Goal: Information Seeking & Learning: Learn about a topic

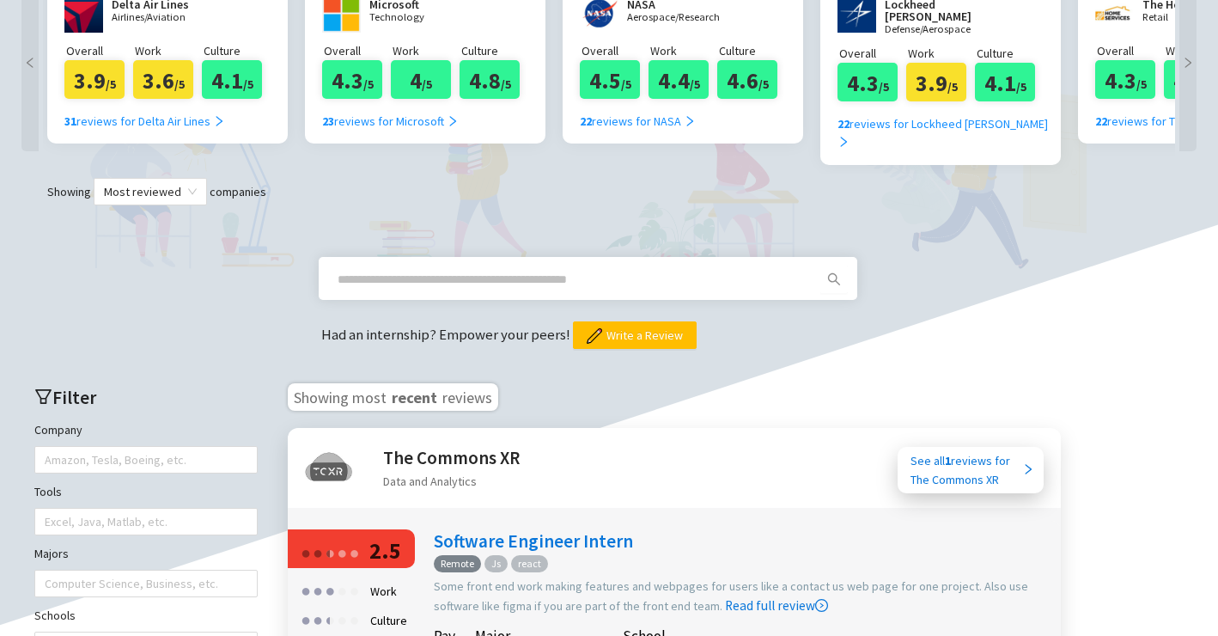
scroll to position [759, 0]
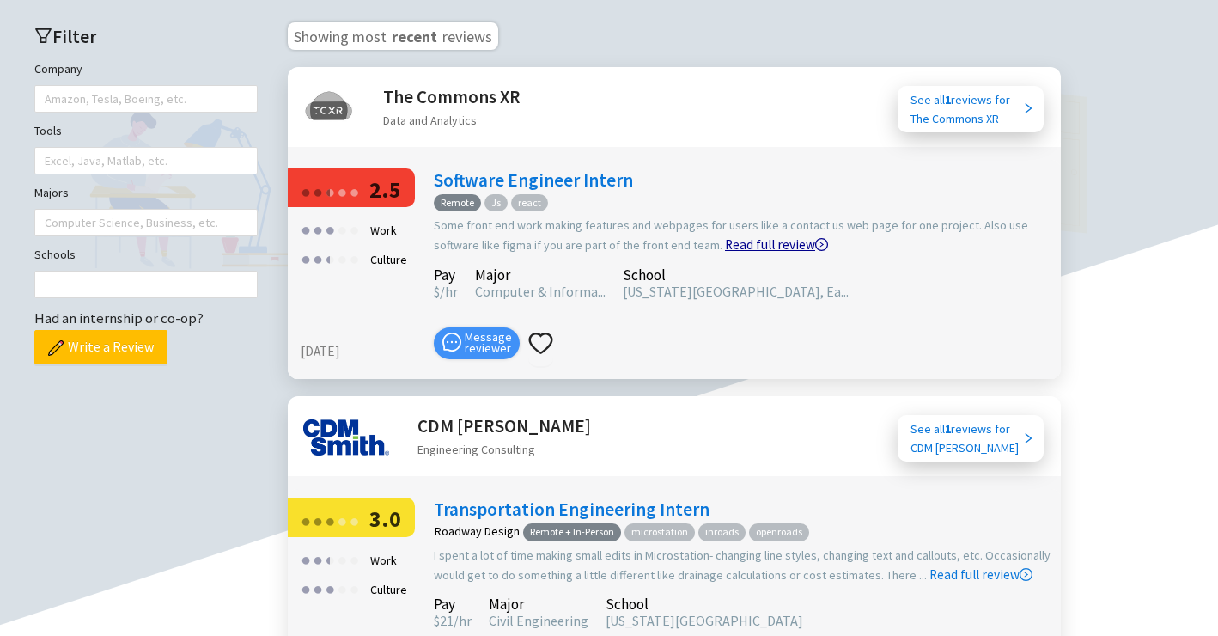
click at [725, 223] on link "Read full review" at bounding box center [776, 201] width 103 height 102
click at [749, 226] on link "Read full review" at bounding box center [776, 201] width 103 height 102
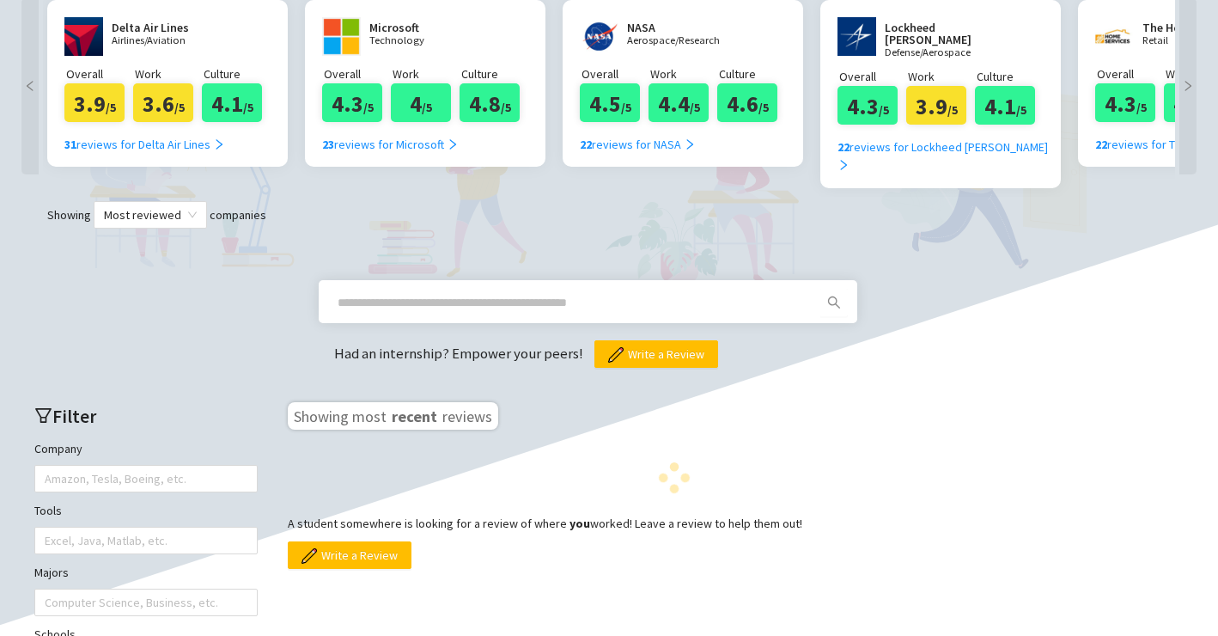
scroll to position [358, 0]
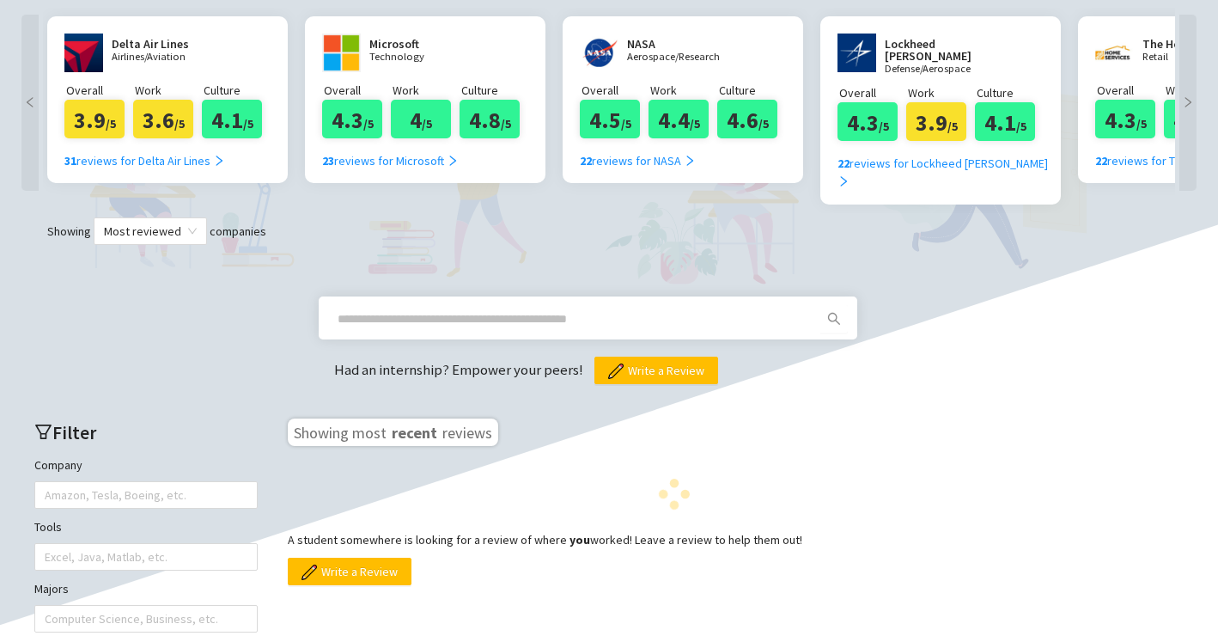
click at [469, 309] on input "text" at bounding box center [568, 318] width 460 height 19
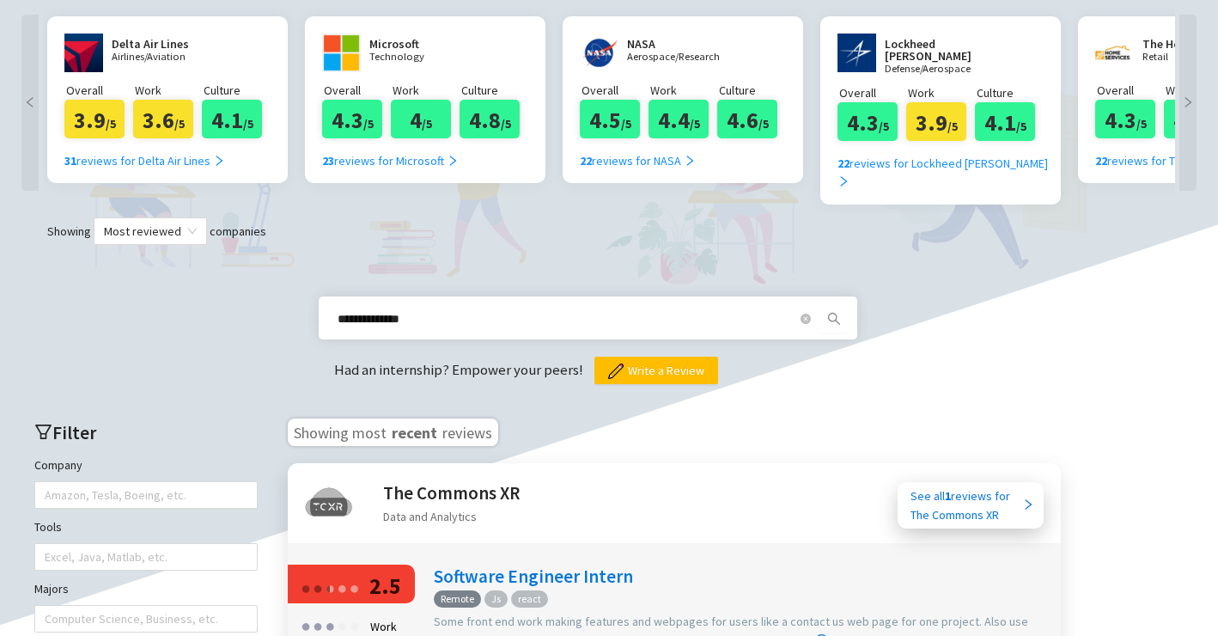
type input "**********"
type input "*******"
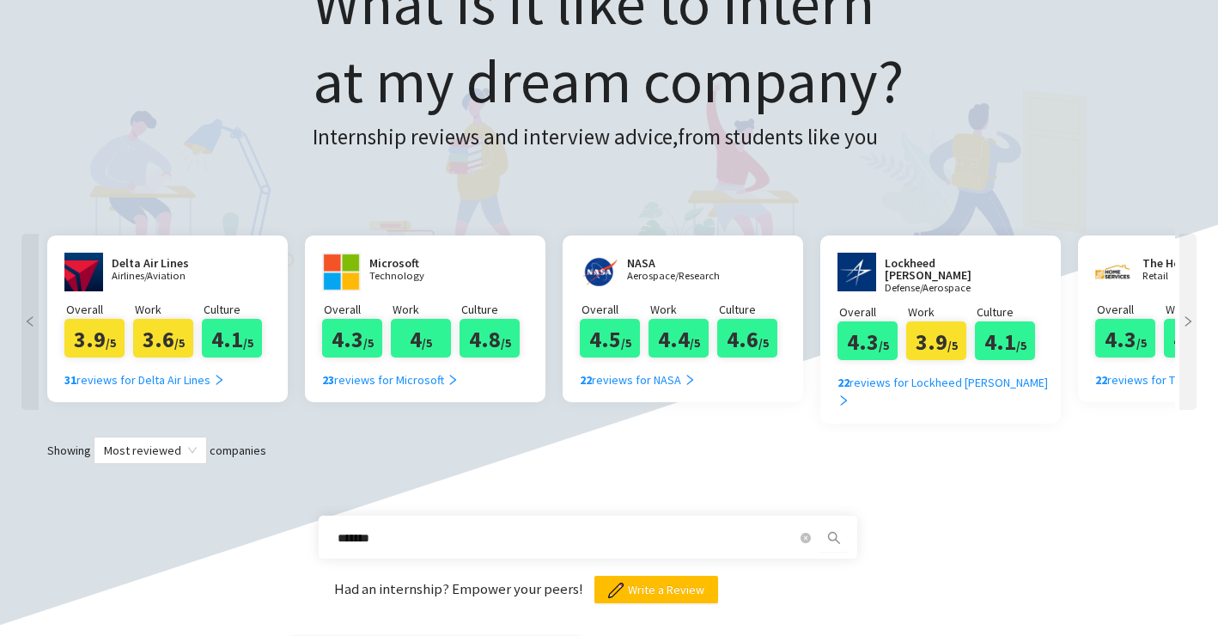
scroll to position [77, 0]
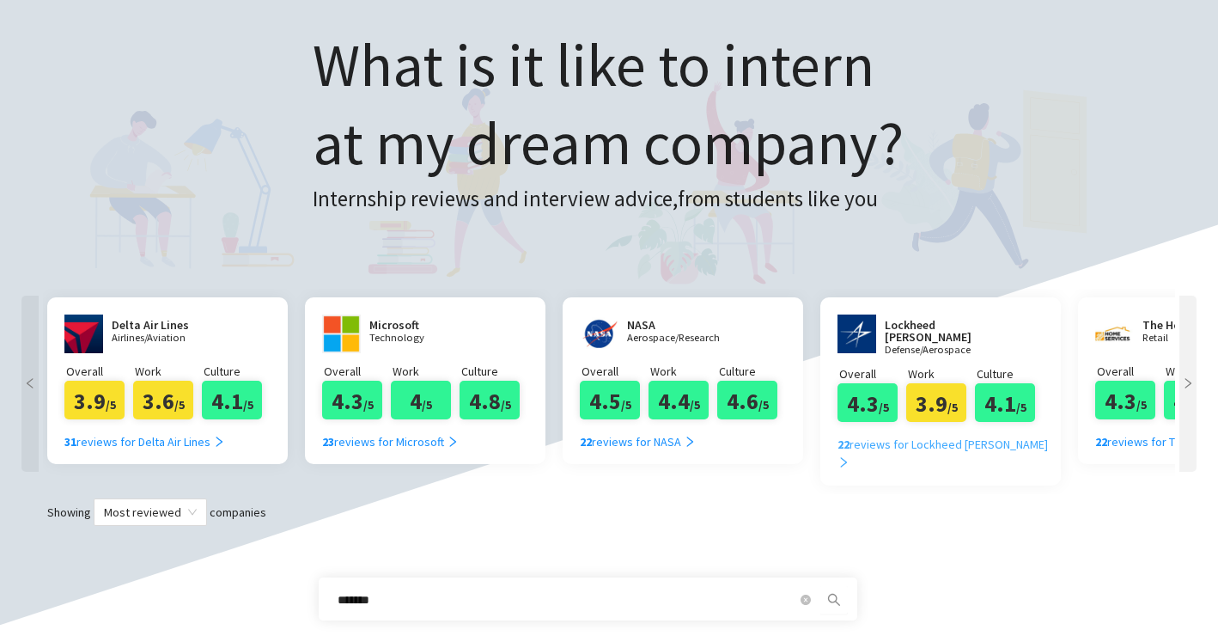
click at [856, 444] on div "22 reviews for Lockheed Martin" at bounding box center [947, 454] width 219 height 38
click at [877, 445] on div "22 reviews for Lockheed Martin" at bounding box center [947, 454] width 219 height 38
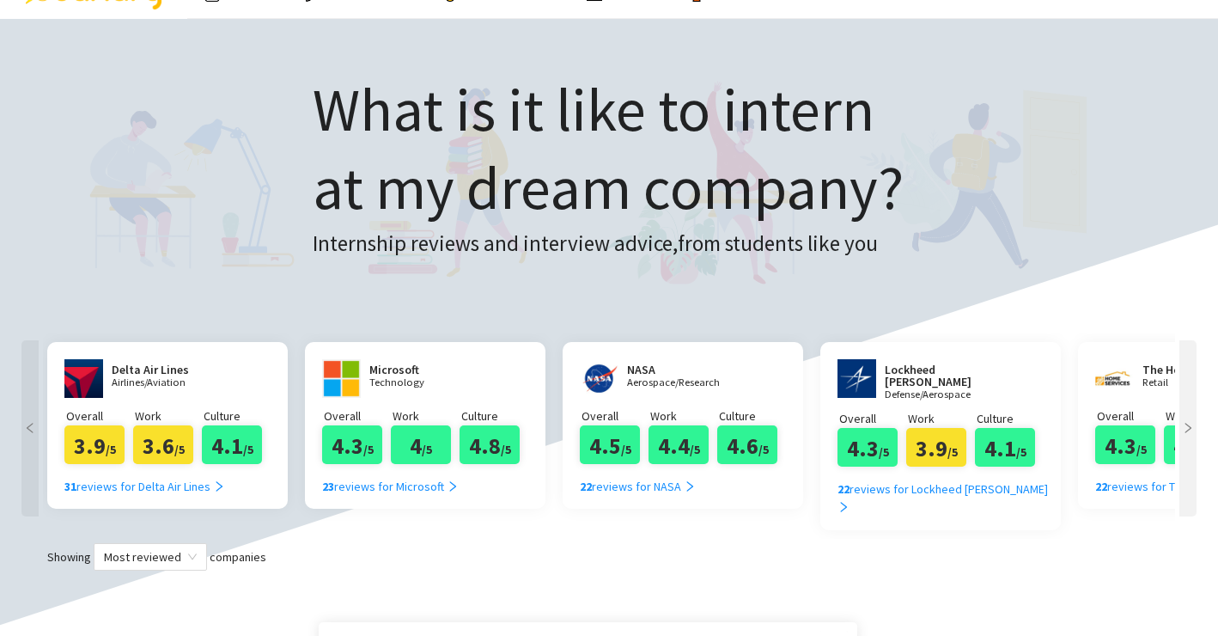
scroll to position [0, 0]
